Goal: Task Accomplishment & Management: Manage account settings

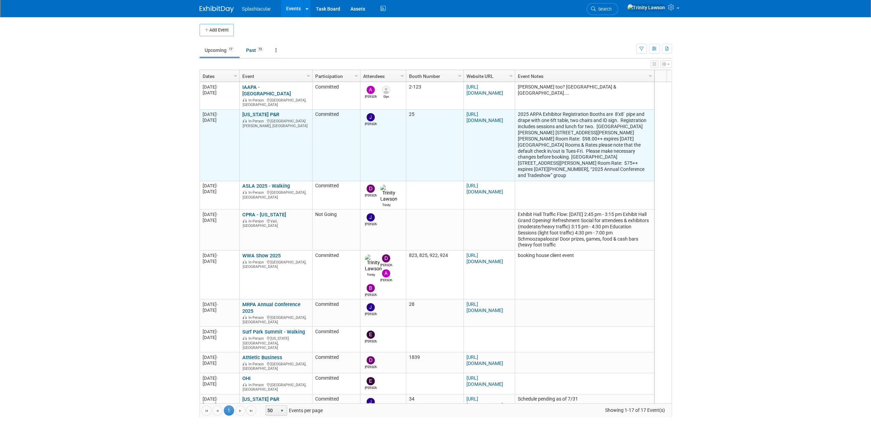
click at [266, 110] on td "[US_STATE] P&R [US_STATE] P&R In-Person [GEOGRAPHIC_DATA][PERSON_NAME], [GEOGRA…" at bounding box center [275, 146] width 73 height 72
click at [264, 112] on link "[US_STATE] P&R" at bounding box center [260, 115] width 37 height 6
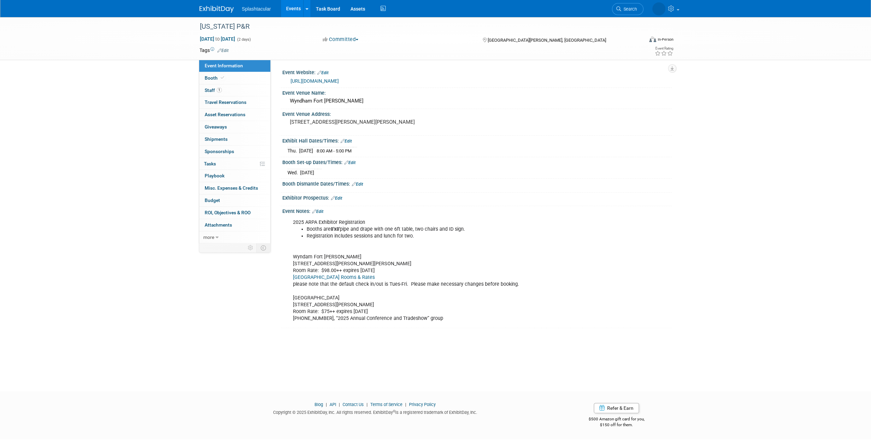
click at [352, 163] on link "Edit" at bounding box center [349, 162] width 11 height 5
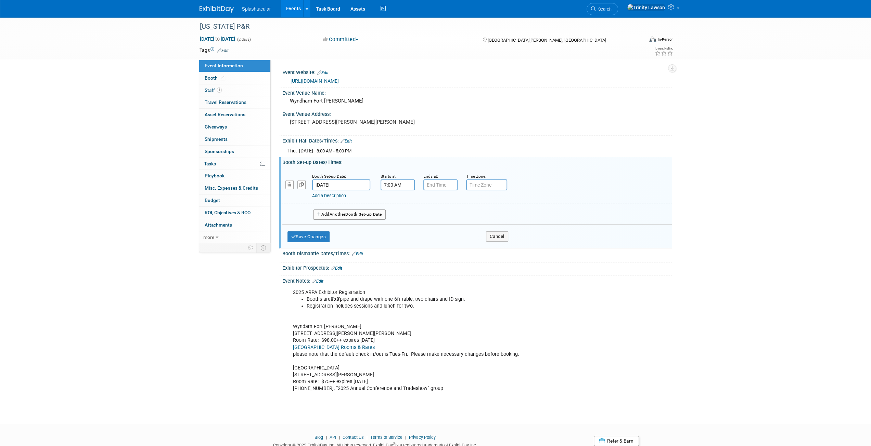
click at [392, 185] on input "7:00 AM" at bounding box center [397, 185] width 34 height 11
click at [392, 219] on span "07" at bounding box center [396, 216] width 13 height 12
click at [452, 238] on td "11" at bounding box center [459, 239] width 22 height 18
type input "11:00 AM"
click at [445, 249] on span at bounding box center [447, 247] width 46 height 12
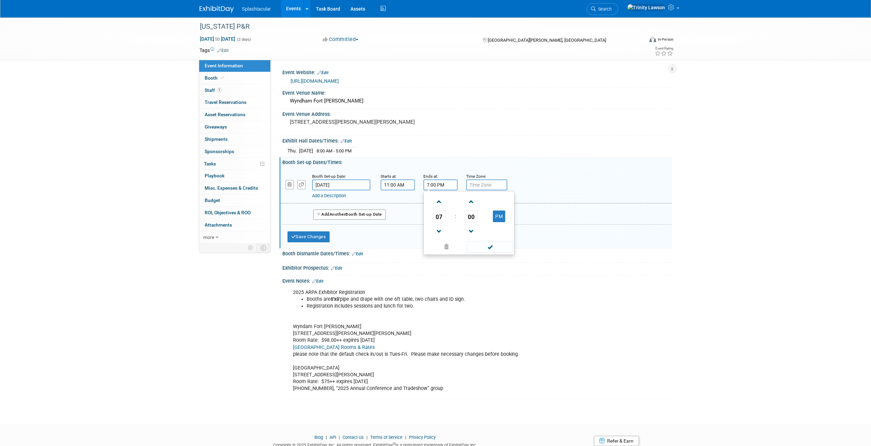
click at [436, 181] on input "7:00 PM" at bounding box center [440, 185] width 34 height 11
click at [438, 226] on span at bounding box center [439, 232] width 12 height 12
click at [474, 215] on span "00" at bounding box center [471, 216] width 13 height 12
click at [477, 218] on td "30" at bounding box center [480, 220] width 22 height 18
type input "6:30 PM"
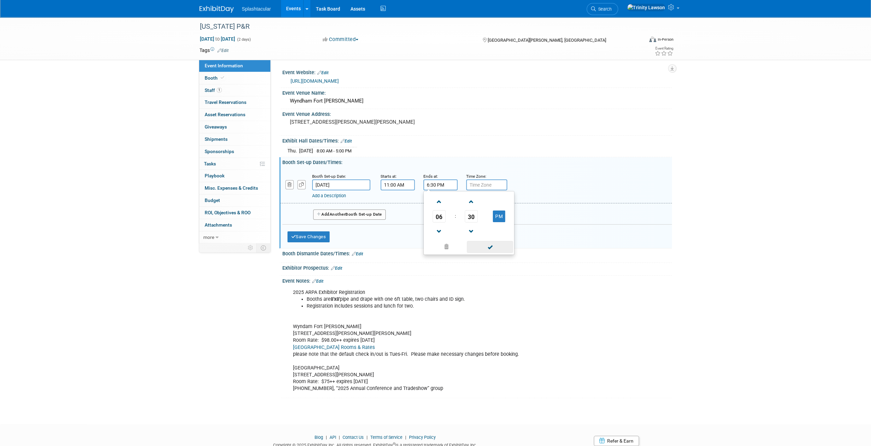
click at [490, 245] on span at bounding box center [490, 247] width 46 height 12
click at [281, 235] on div "Booth Set-up Dates/Times: Edit Booth Set-up Date: Oct 1, 2025 Starts at: 11:00 …" at bounding box center [475, 202] width 392 height 91
click at [304, 235] on button "Save Changes" at bounding box center [308, 237] width 42 height 11
